Goal: Find specific page/section: Find specific page/section

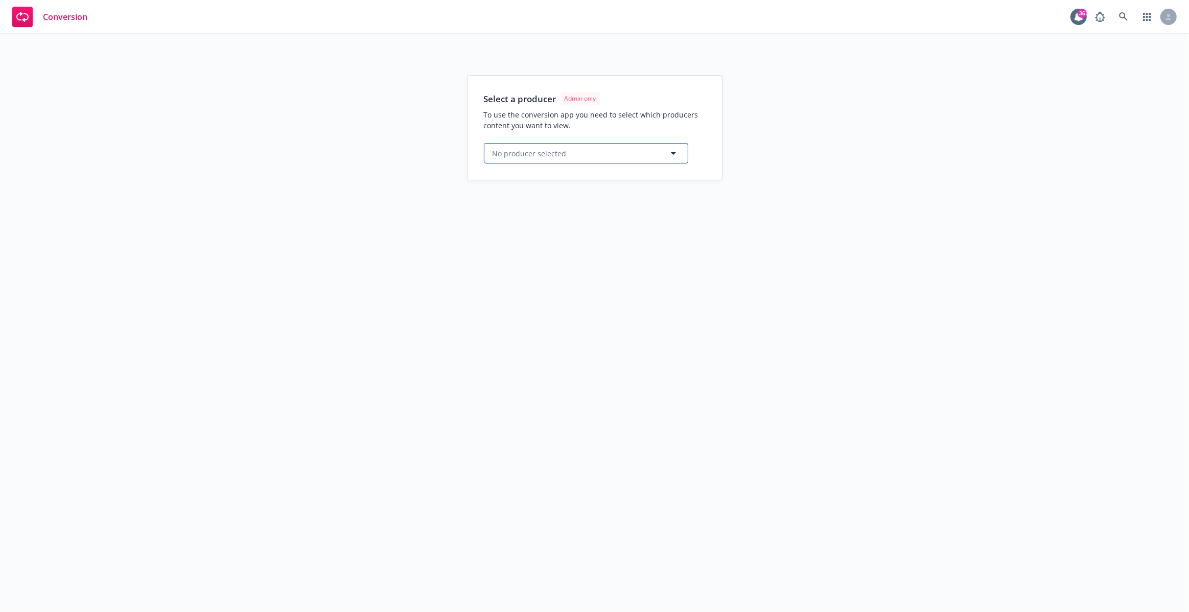
click at [579, 155] on button "No producer selected" at bounding box center [586, 153] width 204 height 20
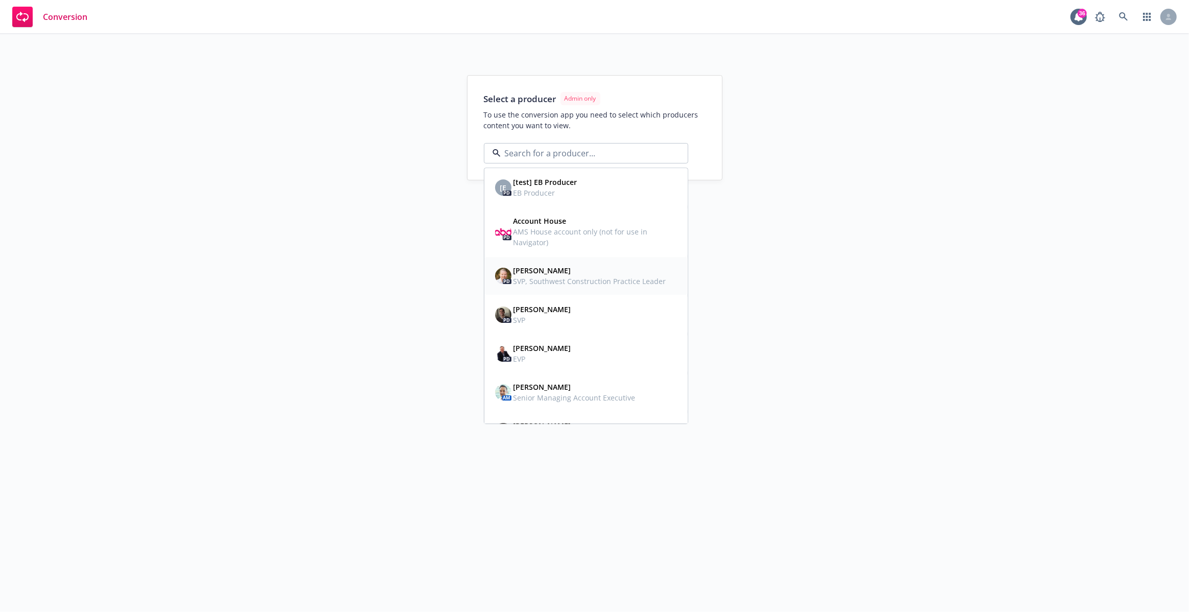
click at [597, 279] on span "SVP, Southwest Construction Practice Leader" at bounding box center [590, 282] width 153 height 11
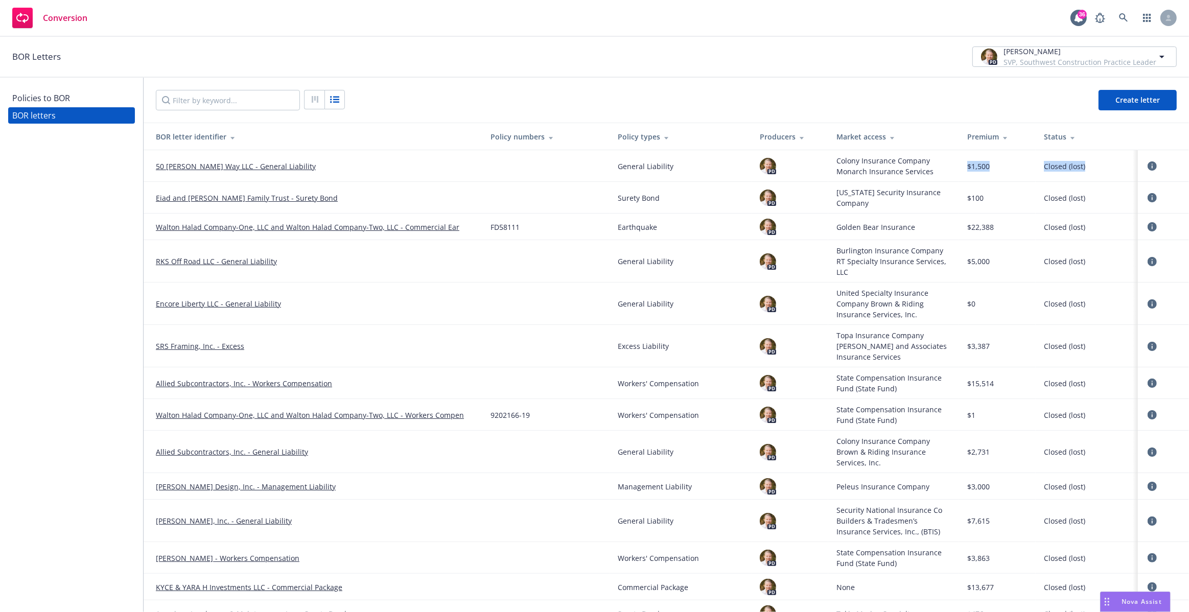
drag, startPoint x: 964, startPoint y: 167, endPoint x: 1110, endPoint y: 168, distance: 146.2
click at [1110, 168] on tr "50 [PERSON_NAME] Way LLC - General Liability General Liability PD Colony Insura…" at bounding box center [667, 166] width 1046 height 32
click at [1094, 166] on span "Closed (lost)" at bounding box center [1087, 166] width 86 height 11
